Goal: Subscribe to service/newsletter

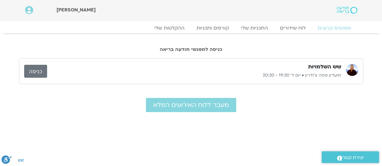
click at [36, 72] on link "כניסה" at bounding box center [35, 71] width 23 height 13
click at [177, 29] on link "ההקלטות שלי" at bounding box center [169, 27] width 51 height 7
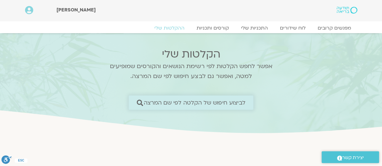
click at [185, 105] on span "לביצוע חיפוש של הקלטה לפי שם המרצה" at bounding box center [195, 103] width 102 height 6
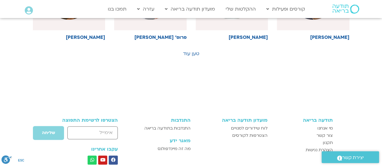
scroll to position [402, 0]
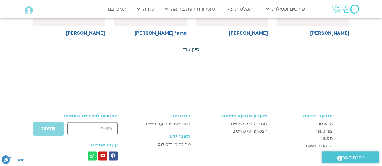
click at [191, 50] on link "טען עוד" at bounding box center [191, 49] width 16 height 7
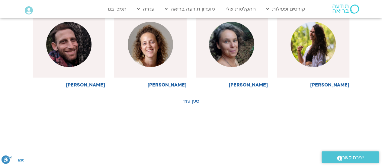
scroll to position [627, 0]
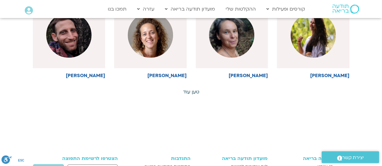
click at [192, 92] on link "טען עוד" at bounding box center [191, 92] width 16 height 7
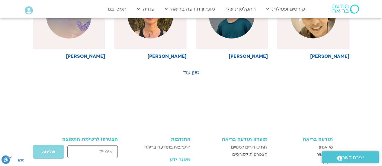
scroll to position [916, 0]
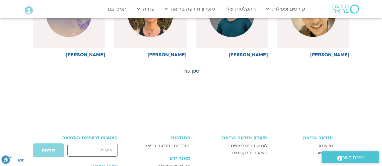
click at [187, 68] on link "טען עוד" at bounding box center [191, 71] width 16 height 7
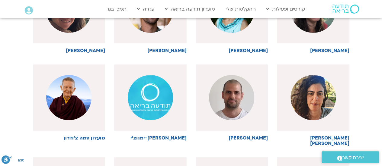
scroll to position [1012, 0]
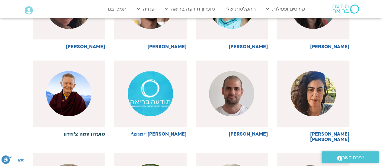
click at [66, 96] on img at bounding box center [68, 93] width 45 height 45
click at [79, 132] on h6 "מועדון פמה צ'ודרון" at bounding box center [69, 134] width 72 height 5
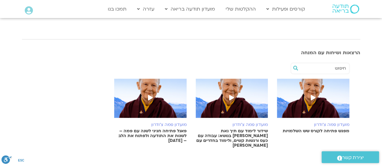
scroll to position [76, 0]
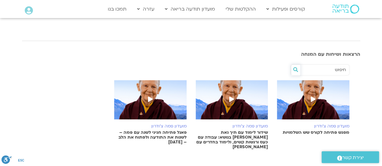
click at [294, 70] on icon at bounding box center [295, 69] width 5 height 5
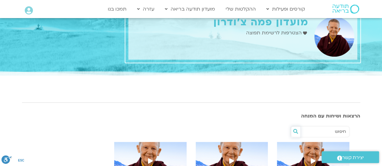
scroll to position [0, 0]
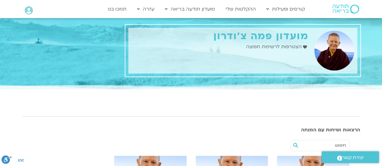
click at [288, 47] on span "הצטרפות לרשימת תפוצה" at bounding box center [274, 47] width 57 height 8
